Goal: Task Accomplishment & Management: Complete application form

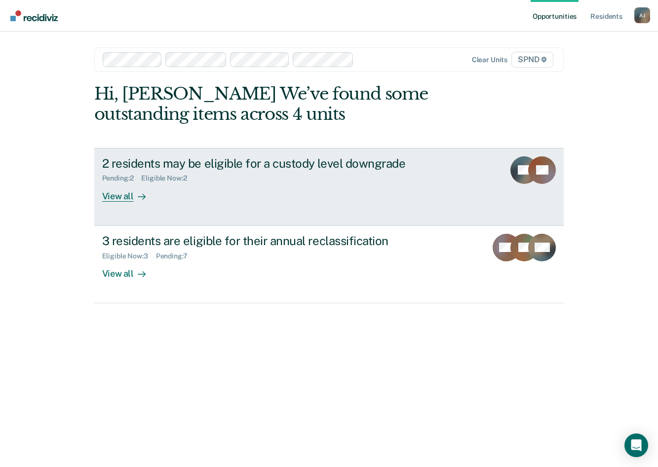
click at [128, 199] on div "View all" at bounding box center [129, 192] width 55 height 19
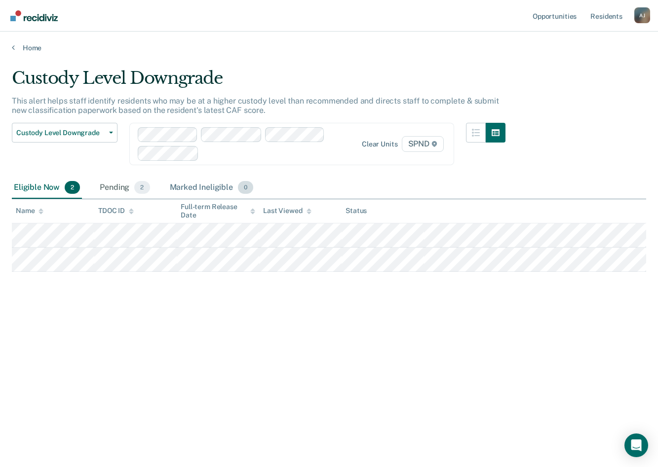
drag, startPoint x: 205, startPoint y: 186, endPoint x: 176, endPoint y: 189, distance: 29.3
click at [205, 186] on div "Marked Ineligible 0" at bounding box center [212, 188] width 88 height 22
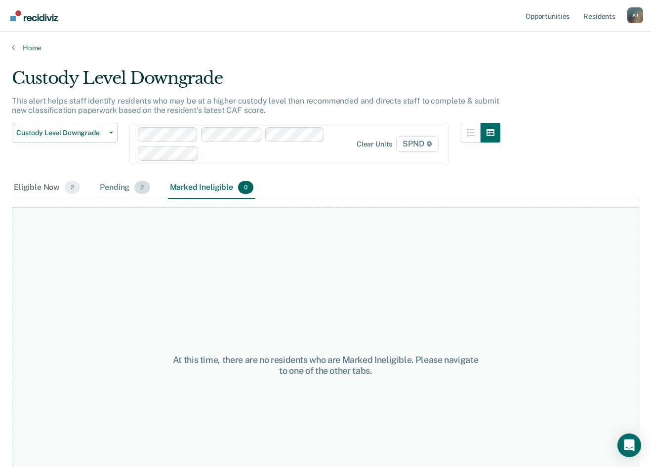
click at [108, 190] on div "Pending 2" at bounding box center [125, 188] width 54 height 22
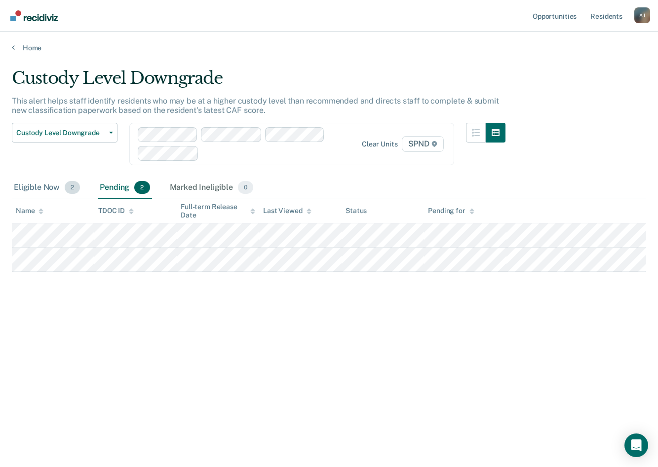
click at [47, 193] on div "Eligible Now 2" at bounding box center [47, 188] width 70 height 22
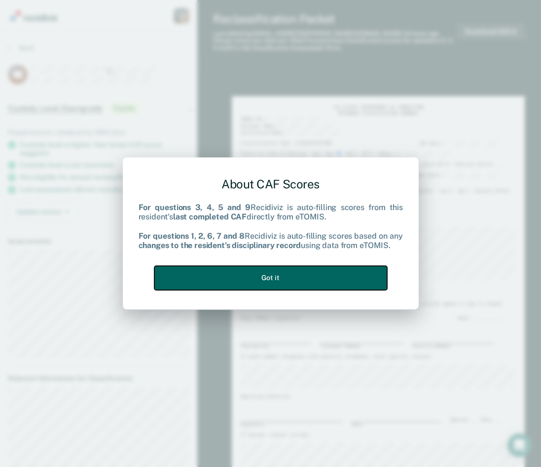
click at [322, 280] on button "Got it" at bounding box center [270, 278] width 233 height 24
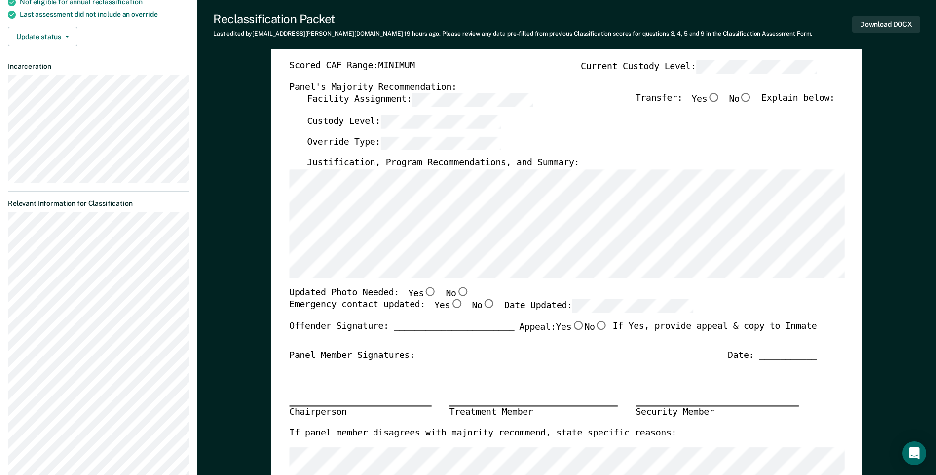
scroll to position [197, 0]
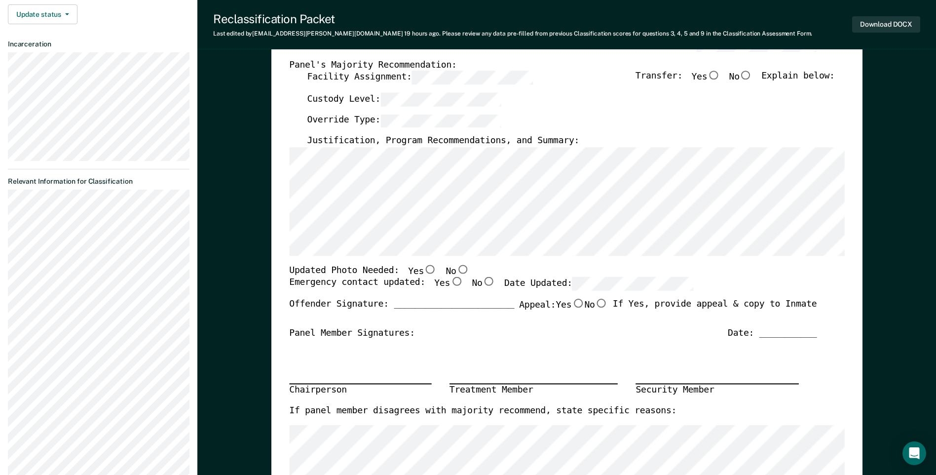
click at [657, 76] on input "No" at bounding box center [746, 75] width 13 height 9
type textarea "x"
radio input "true"
type textarea "x"
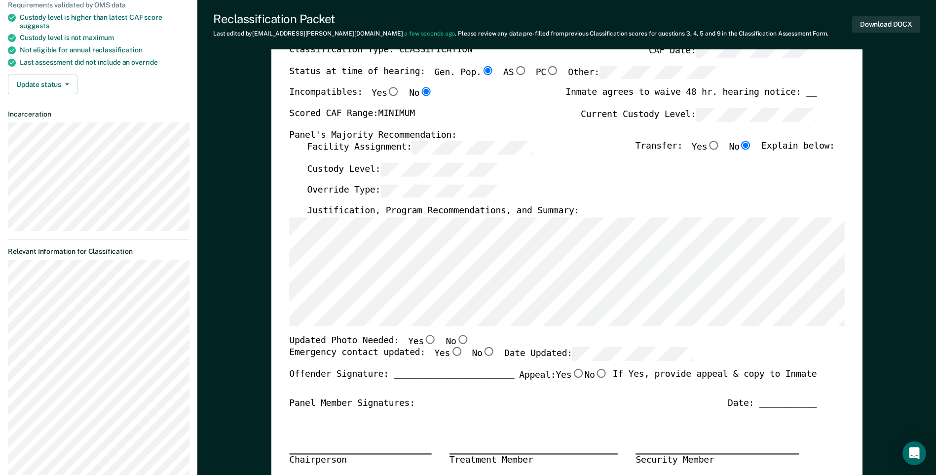
scroll to position [0, 0]
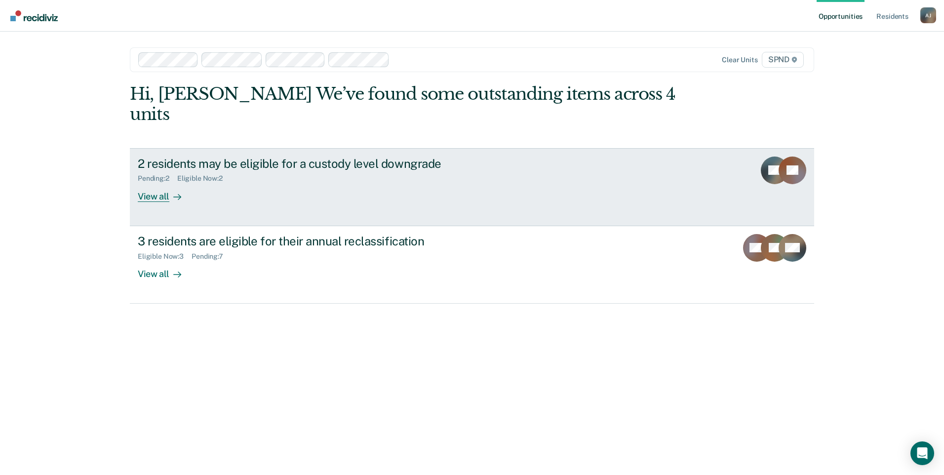
click at [174, 197] on icon at bounding box center [177, 197] width 7 height 0
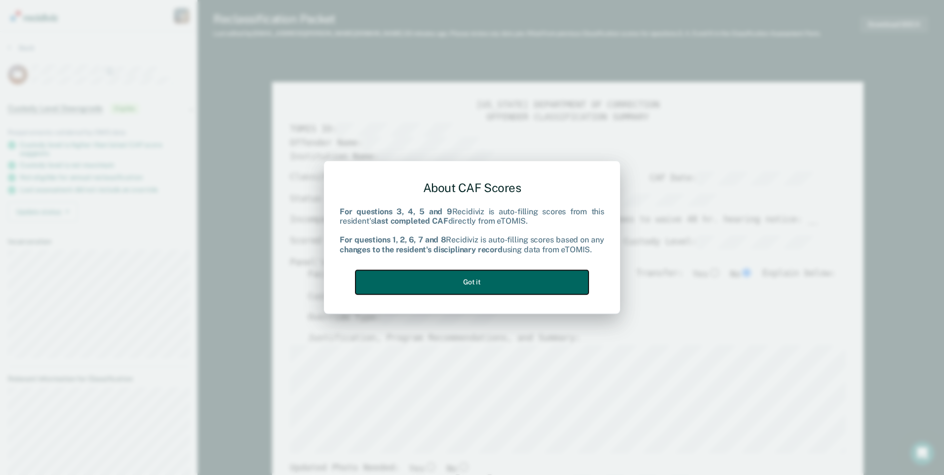
click at [529, 283] on button "Got it" at bounding box center [471, 282] width 233 height 24
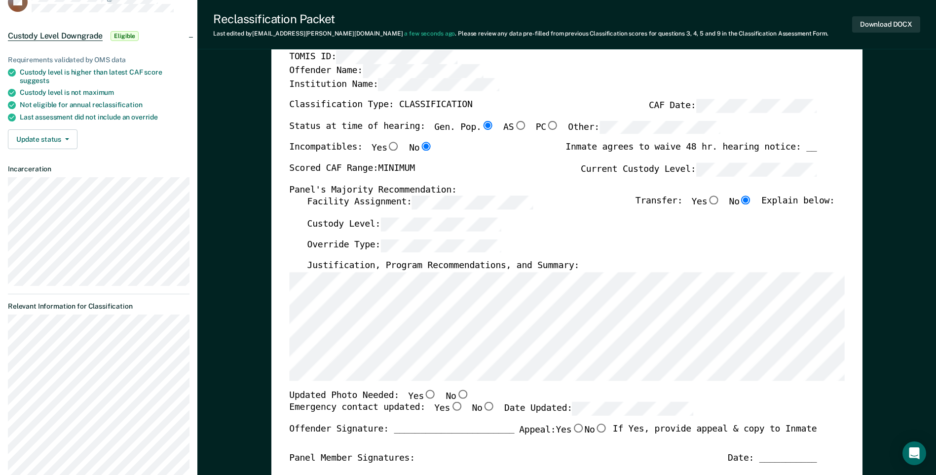
scroll to position [148, 0]
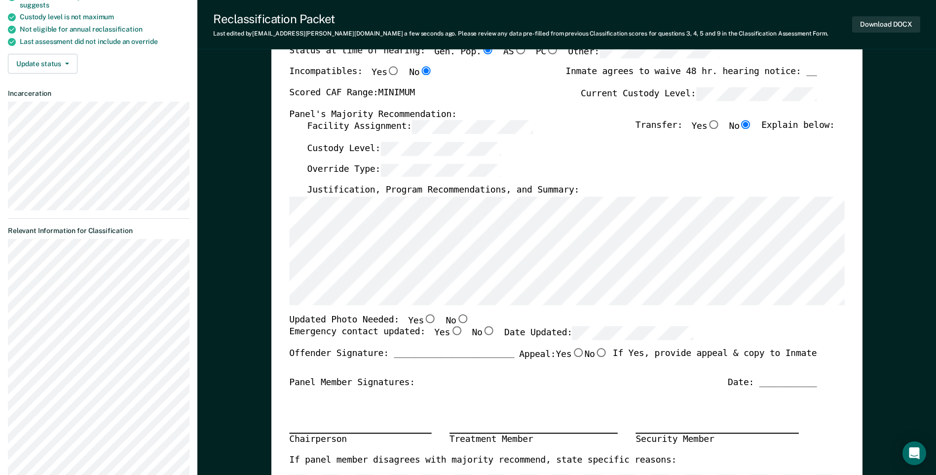
drag, startPoint x: 450, startPoint y: 319, endPoint x: 459, endPoint y: 319, distance: 9.4
click at [456, 319] on input "No" at bounding box center [462, 318] width 13 height 9
type textarea "x"
radio input "true"
click at [601, 342] on div "Emergency contact updated: Yes No Date Updated:" at bounding box center [491, 338] width 404 height 22
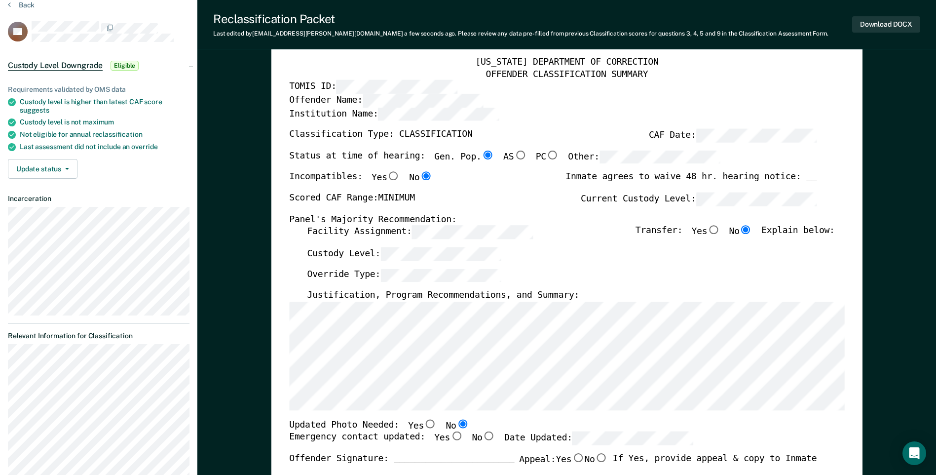
scroll to position [0, 0]
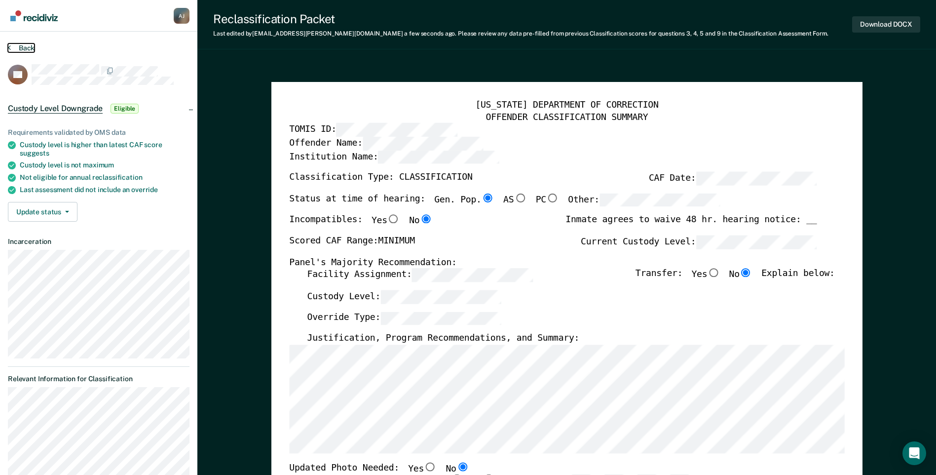
click at [17, 45] on button "Back" at bounding box center [21, 47] width 27 height 9
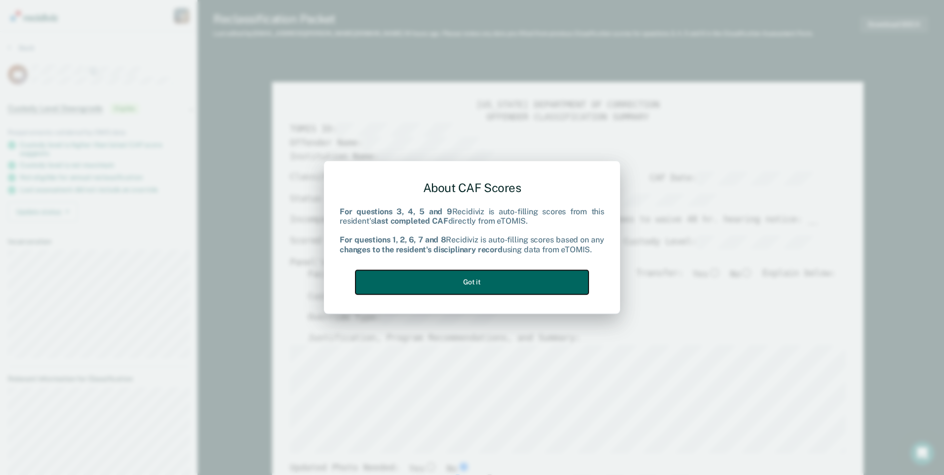
click at [465, 279] on button "Got it" at bounding box center [471, 282] width 233 height 24
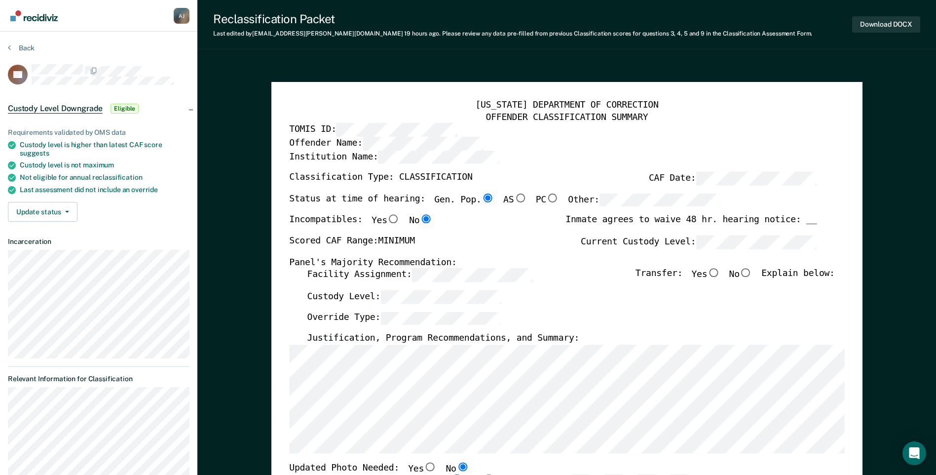
click at [753, 276] on input "No" at bounding box center [746, 273] width 13 height 9
type textarea "x"
radio input "true"
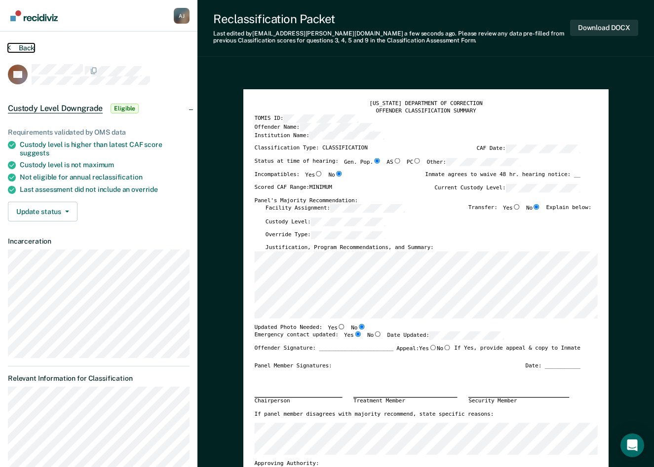
click at [8, 46] on icon at bounding box center [9, 47] width 3 height 8
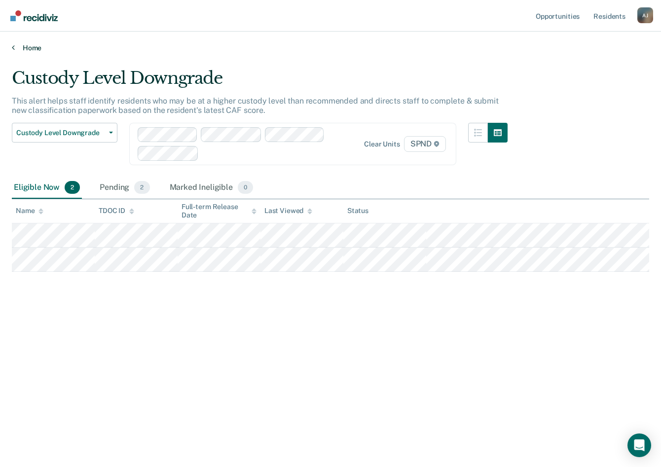
click at [15, 46] on link "Home" at bounding box center [331, 47] width 638 height 9
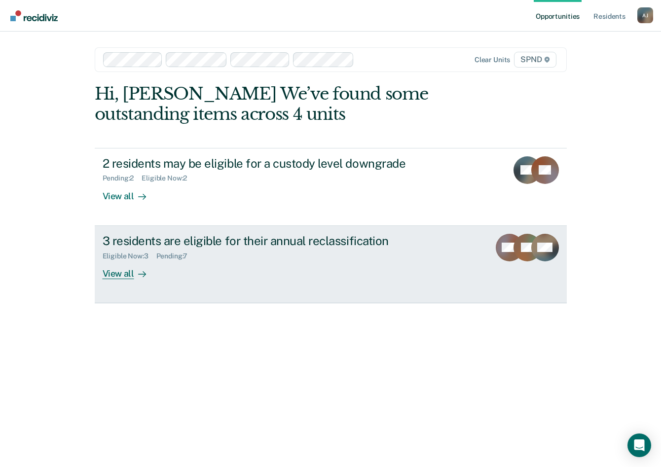
click at [131, 267] on div "View all" at bounding box center [130, 269] width 55 height 19
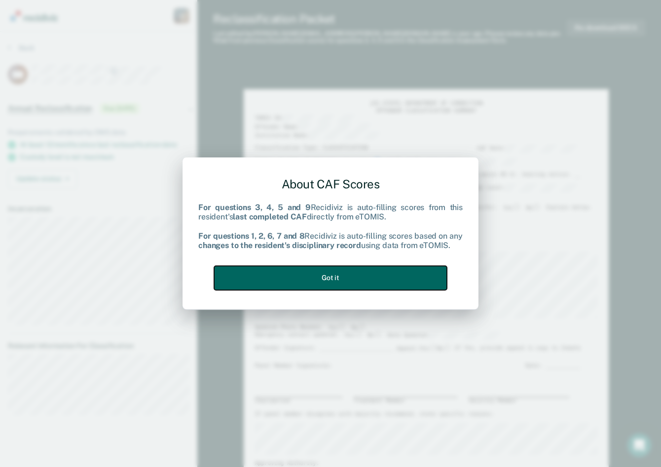
click at [305, 284] on button "Got it" at bounding box center [330, 278] width 233 height 24
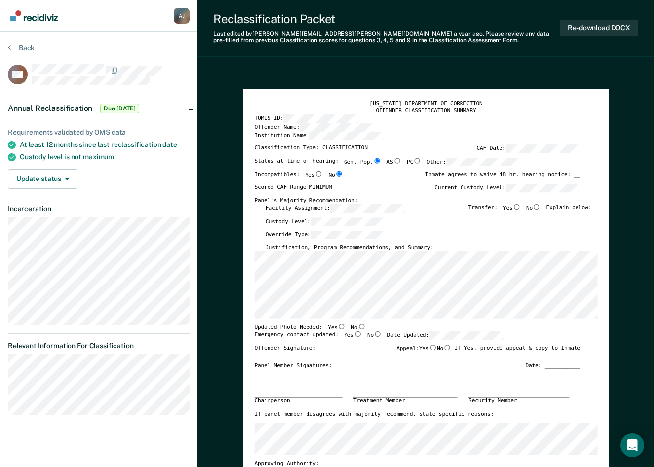
click at [540, 207] on input "No" at bounding box center [537, 206] width 8 height 5
type textarea "x"
radio input "true"
click at [357, 327] on input "No" at bounding box center [361, 326] width 8 height 5
type textarea "x"
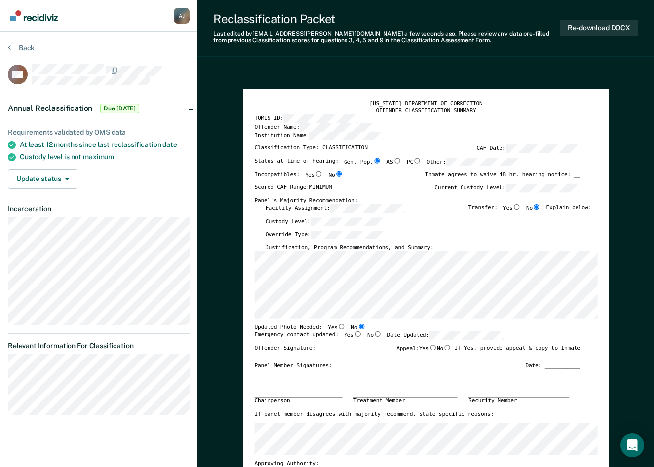
radio input "true"
click at [353, 335] on input "Yes" at bounding box center [357, 334] width 8 height 5
type textarea "x"
radio input "true"
click at [353, 335] on input "Yes" at bounding box center [357, 334] width 8 height 5
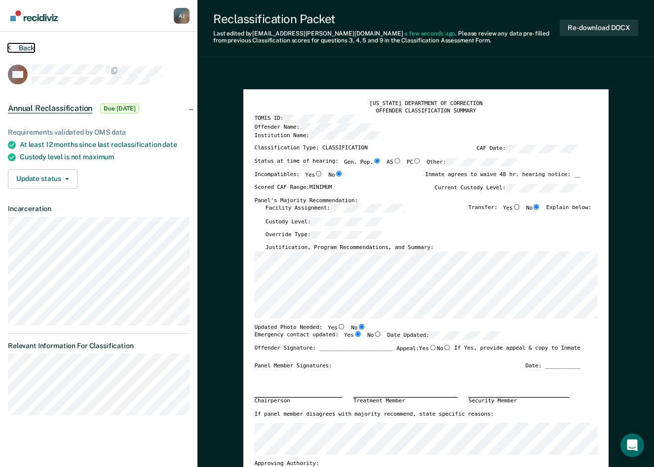
click at [17, 49] on button "Back" at bounding box center [21, 47] width 27 height 9
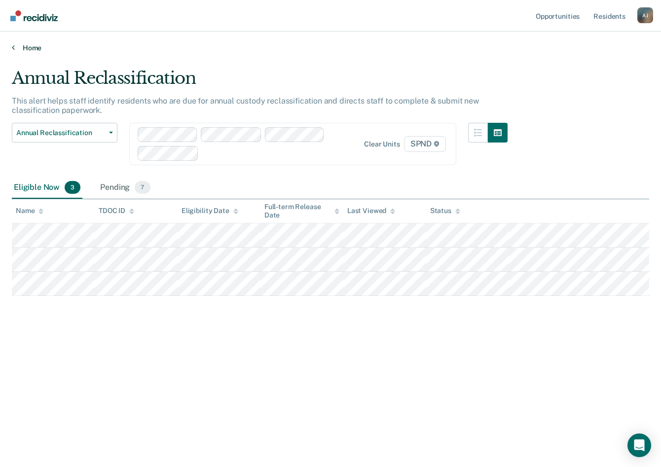
click at [16, 46] on link "Home" at bounding box center [331, 47] width 638 height 9
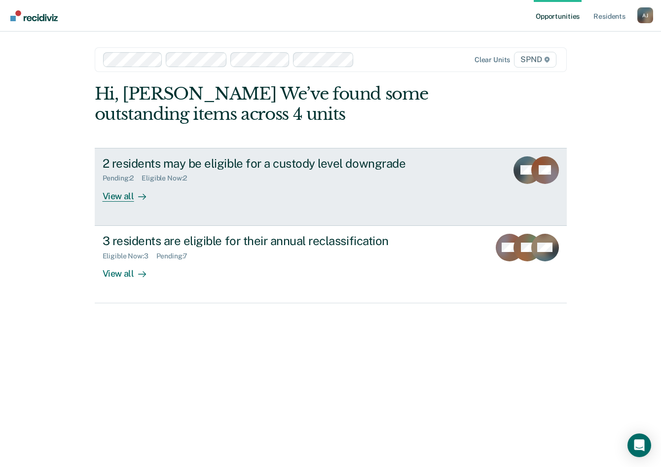
click at [141, 192] on div at bounding box center [140, 196] width 12 height 11
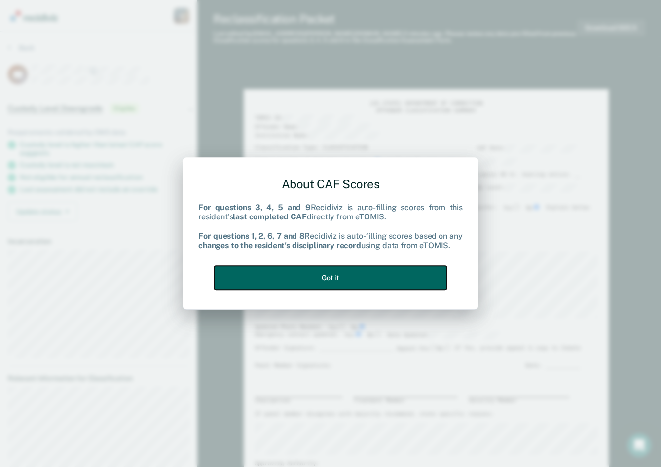
click at [379, 285] on button "Got it" at bounding box center [330, 278] width 233 height 24
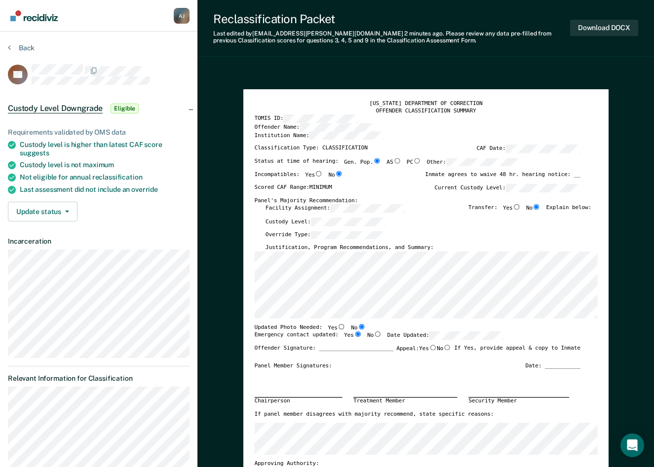
click at [12, 47] on button "Back" at bounding box center [21, 47] width 27 height 9
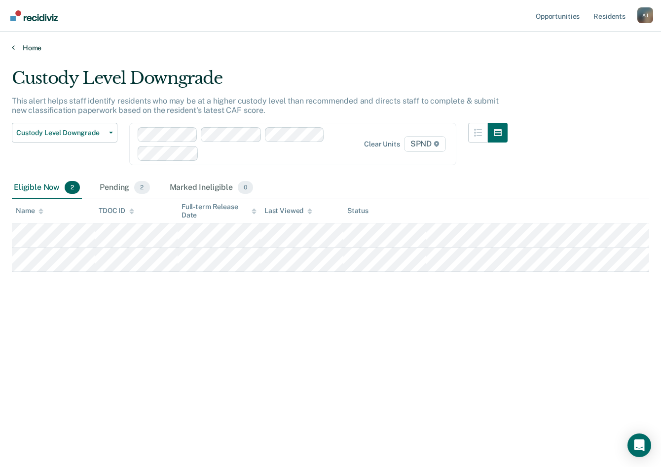
click at [16, 45] on link "Home" at bounding box center [331, 47] width 638 height 9
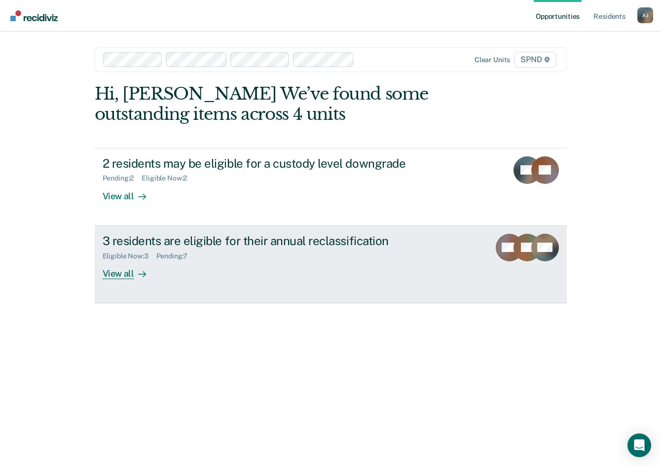
click at [132, 269] on div "View all" at bounding box center [130, 269] width 55 height 19
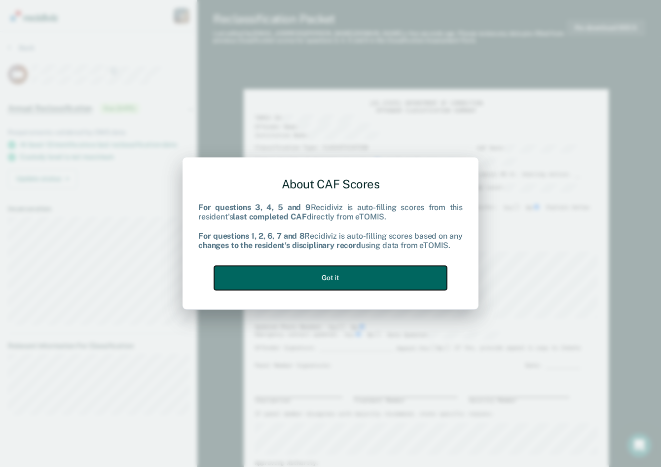
click at [348, 283] on button "Got it" at bounding box center [330, 278] width 233 height 24
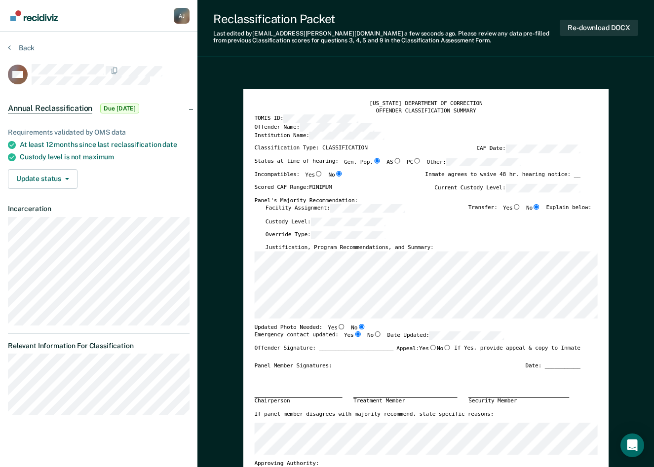
type textarea "x"
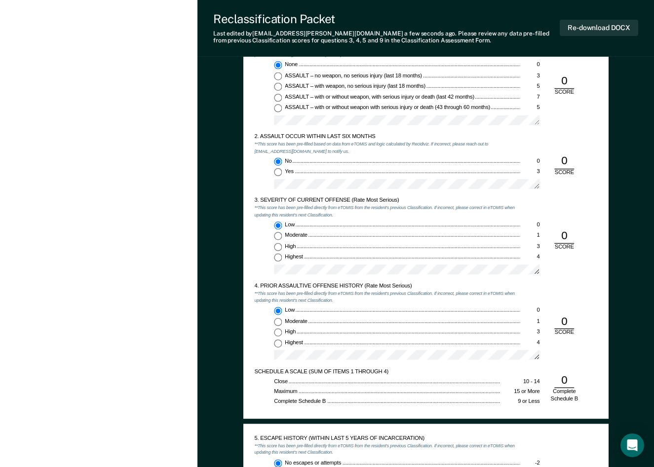
scroll to position [642, 0]
